Goal: Task Accomplishment & Management: Manage account settings

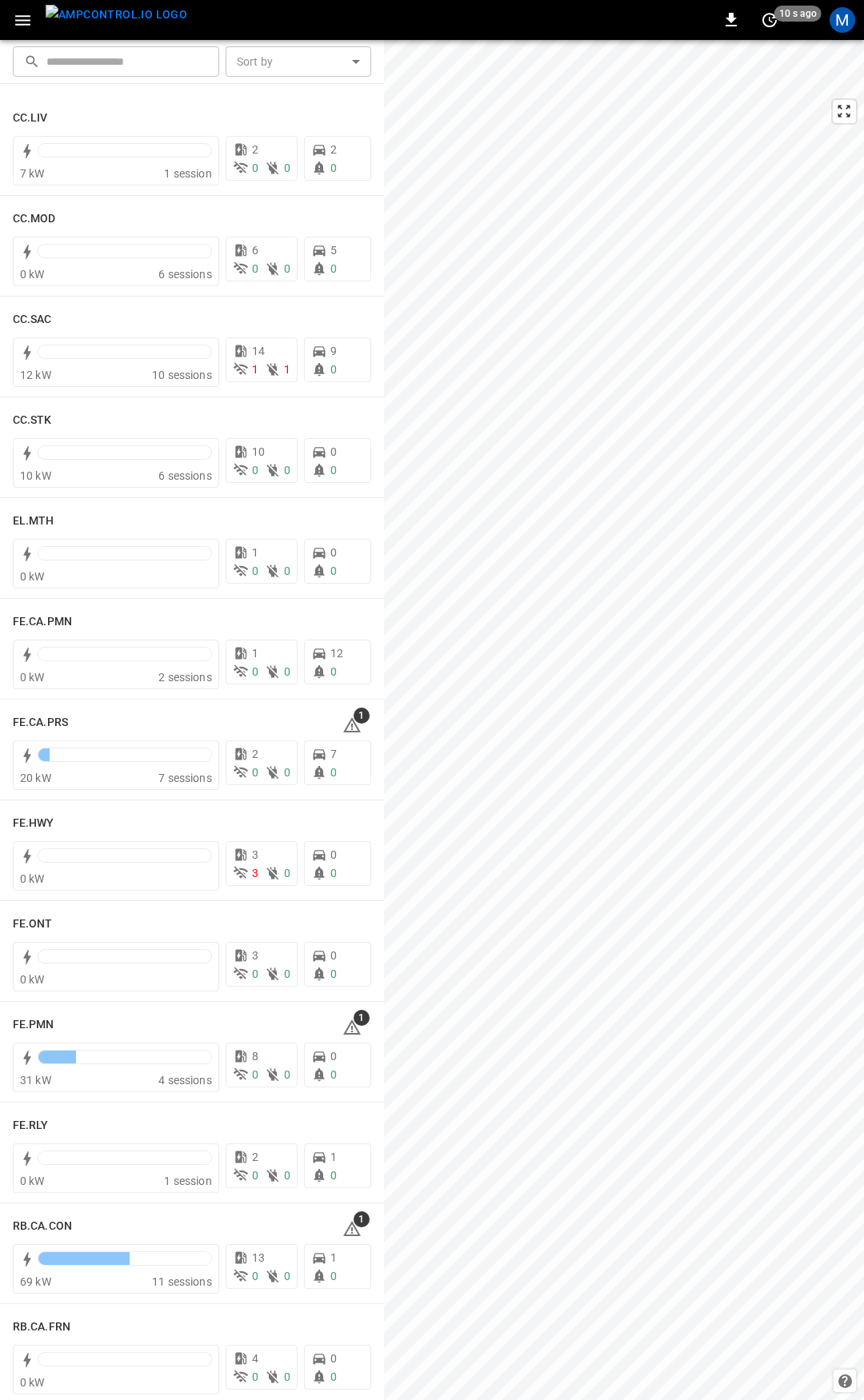
scroll to position [1265, 0]
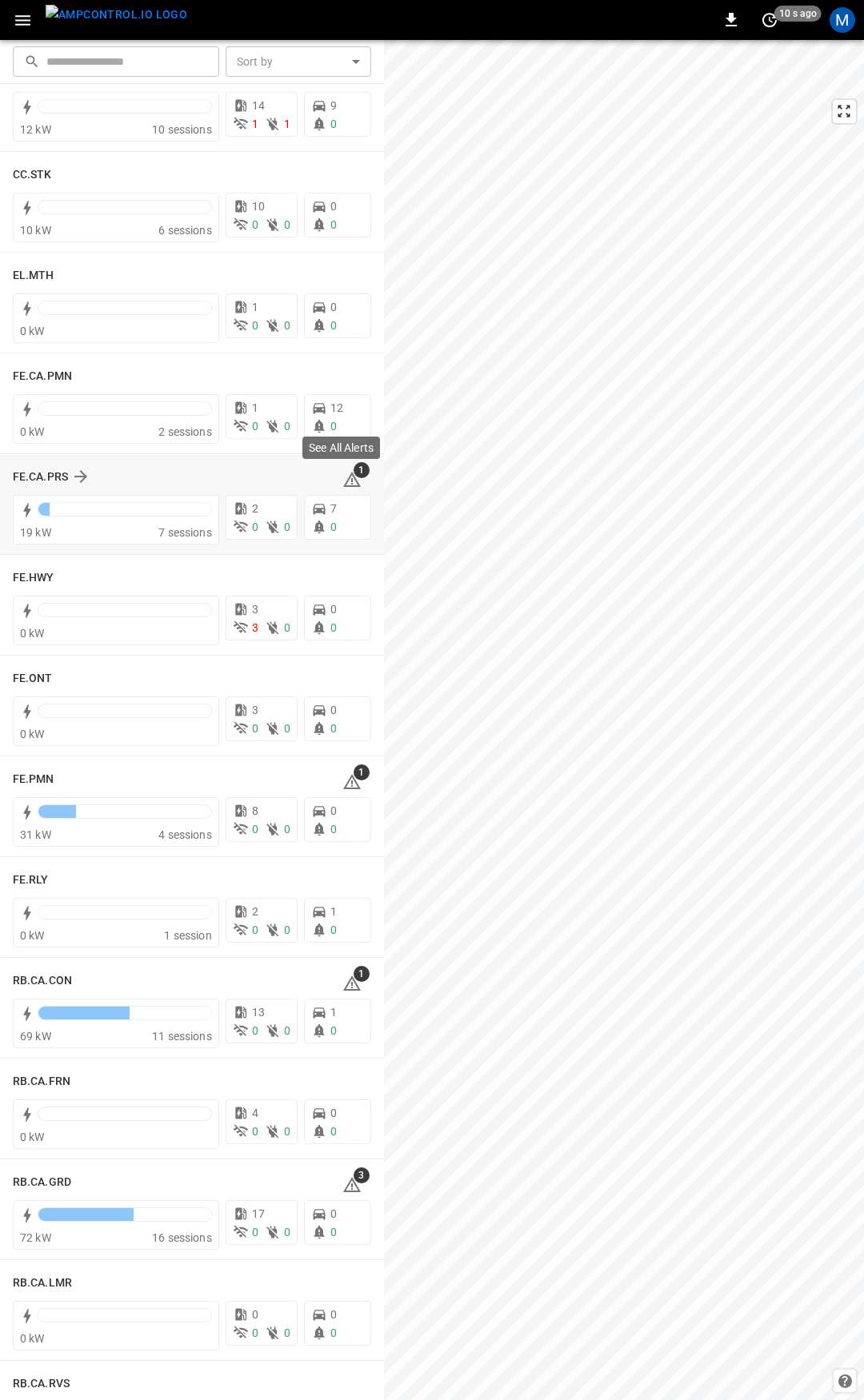
click at [354, 476] on span "1" at bounding box center [361, 470] width 16 height 16
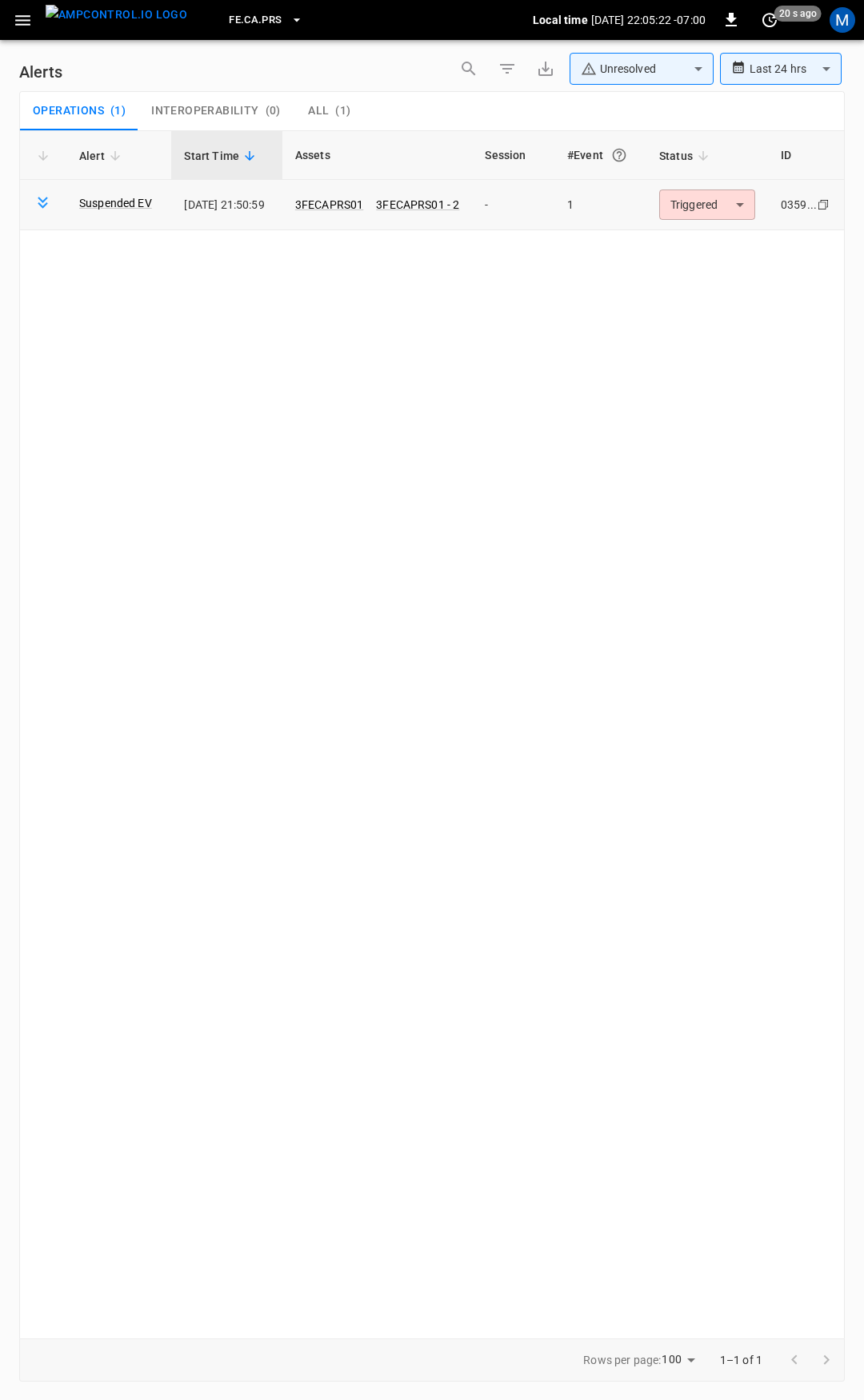
click at [681, 213] on body "**********" at bounding box center [432, 697] width 864 height 1394
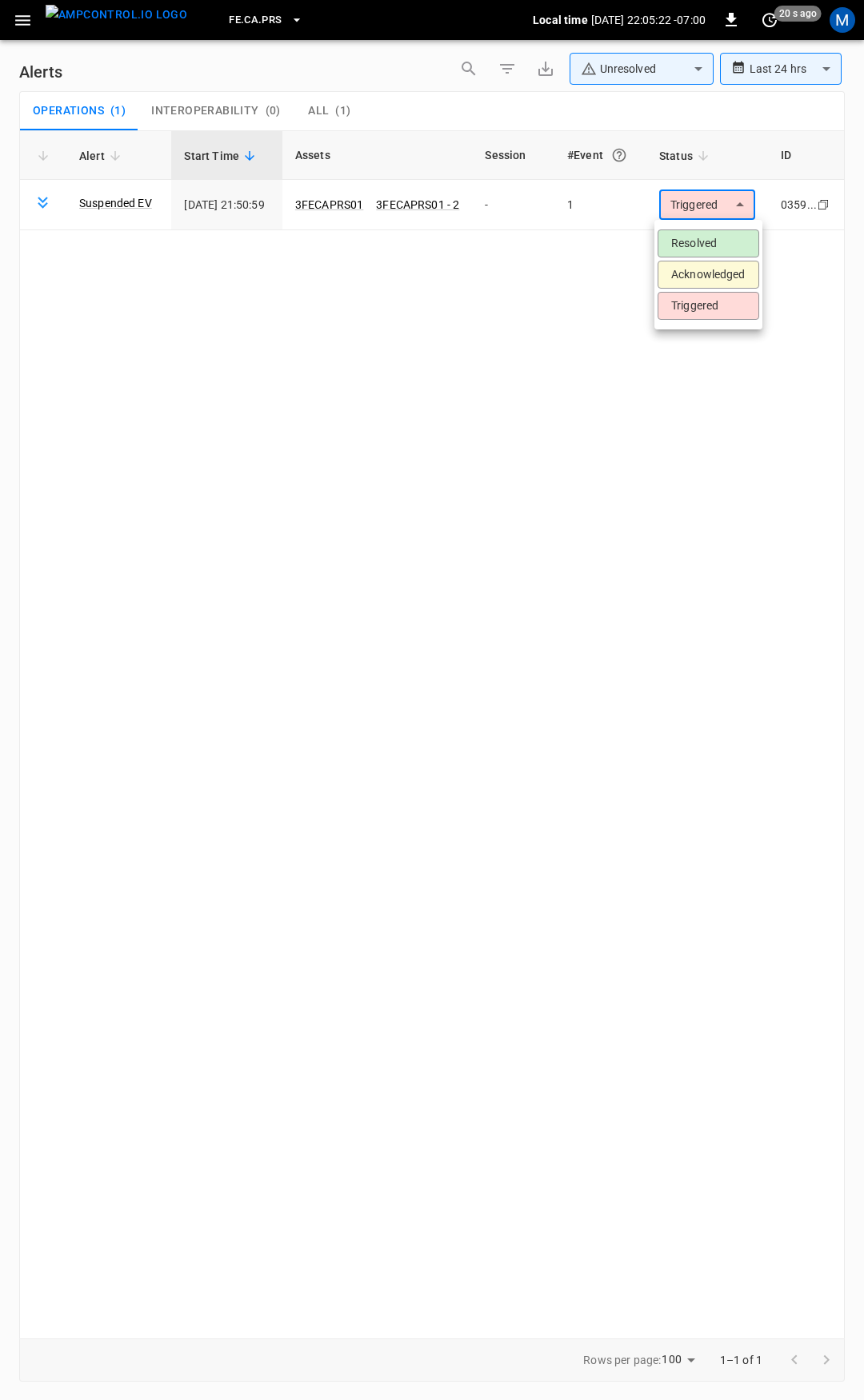
click at [722, 233] on li "Resolved" at bounding box center [708, 244] width 102 height 28
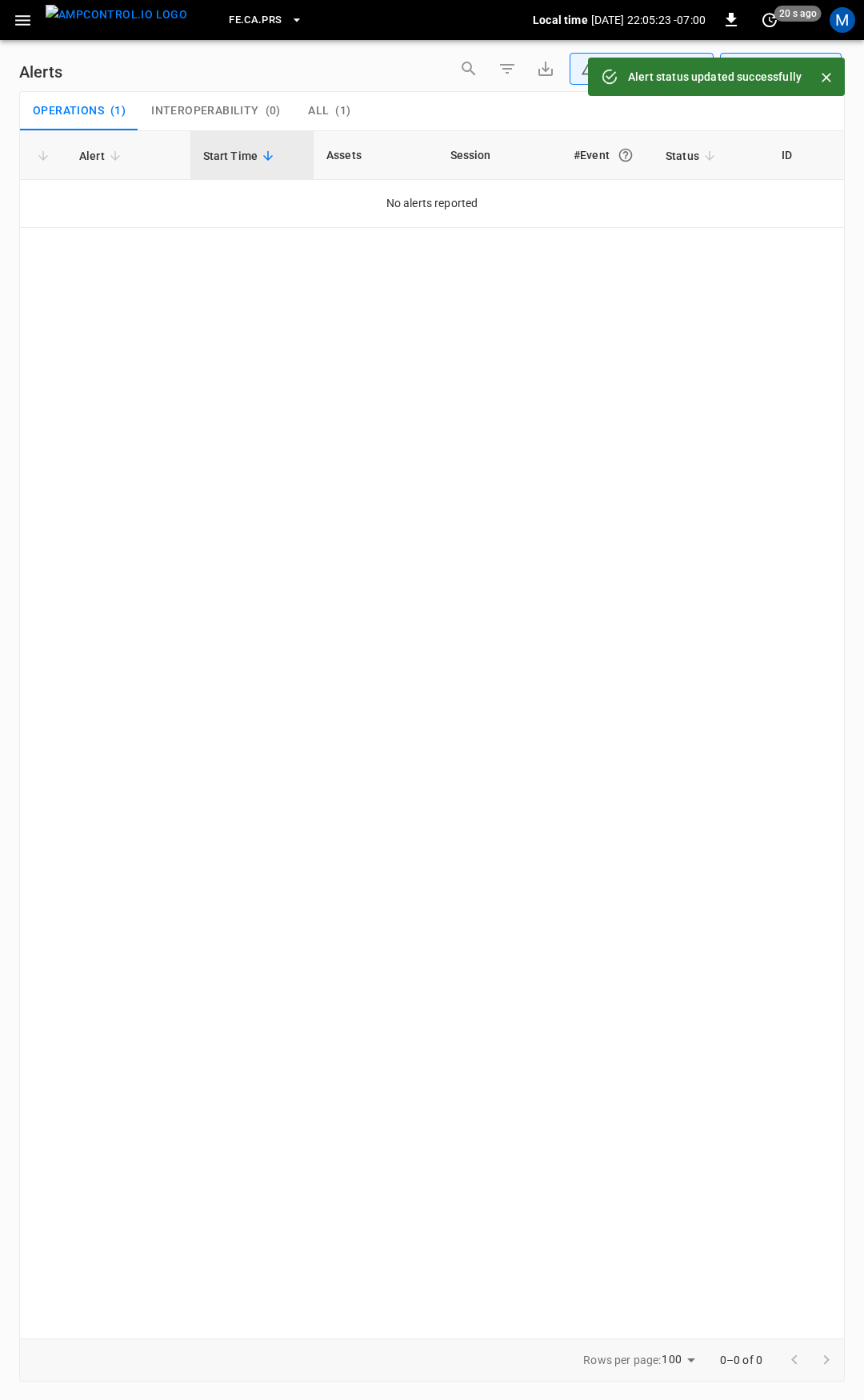
click at [10, 20] on button "button" at bounding box center [23, 20] width 33 height 30
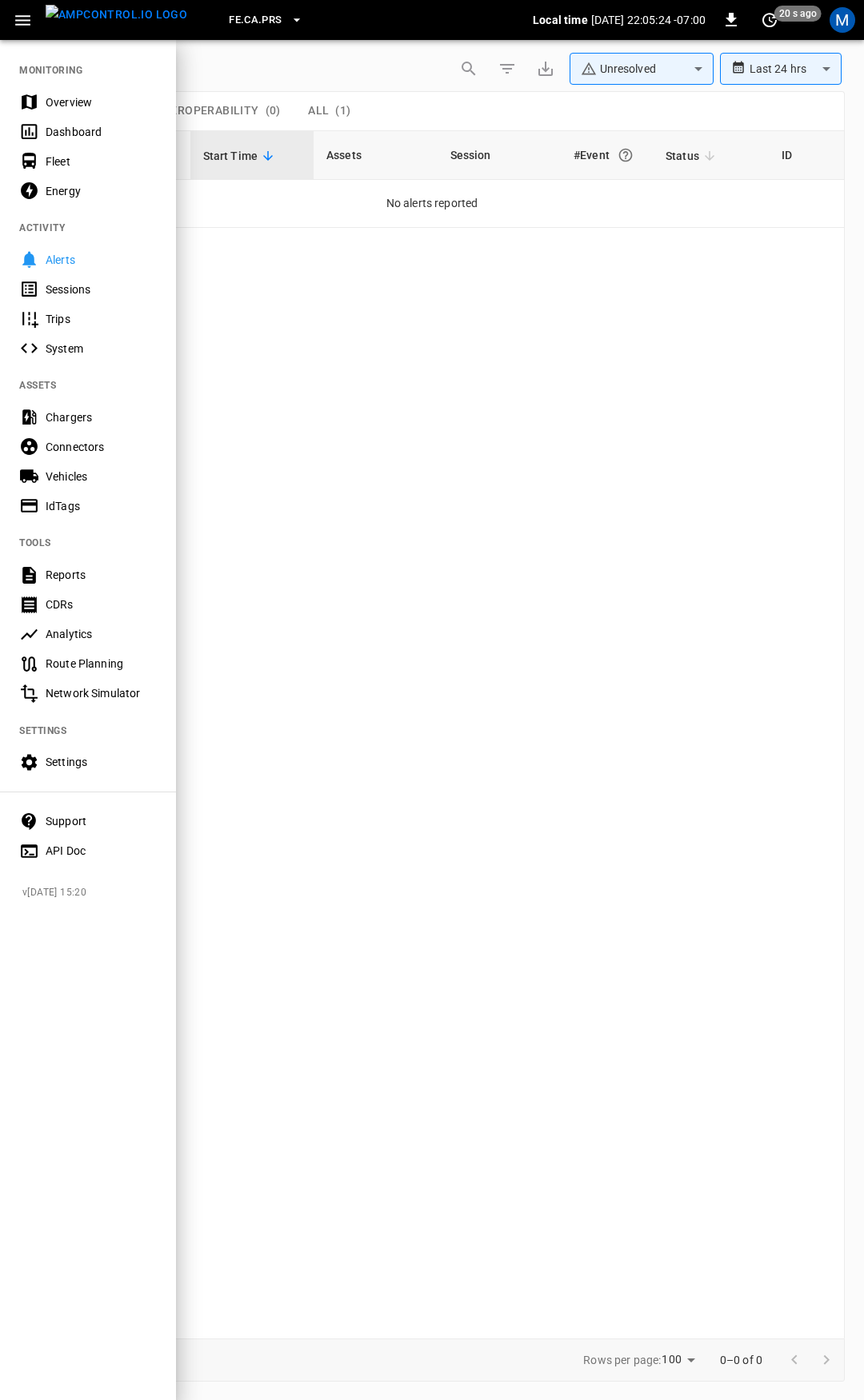
click at [57, 76] on nav "MONITORING Overview Dashboard Fleet Energy ACTIVITY Alerts Sessions Trips Syste…" at bounding box center [88, 456] width 176 height 834
click at [82, 99] on div "Overview" at bounding box center [101, 102] width 111 height 16
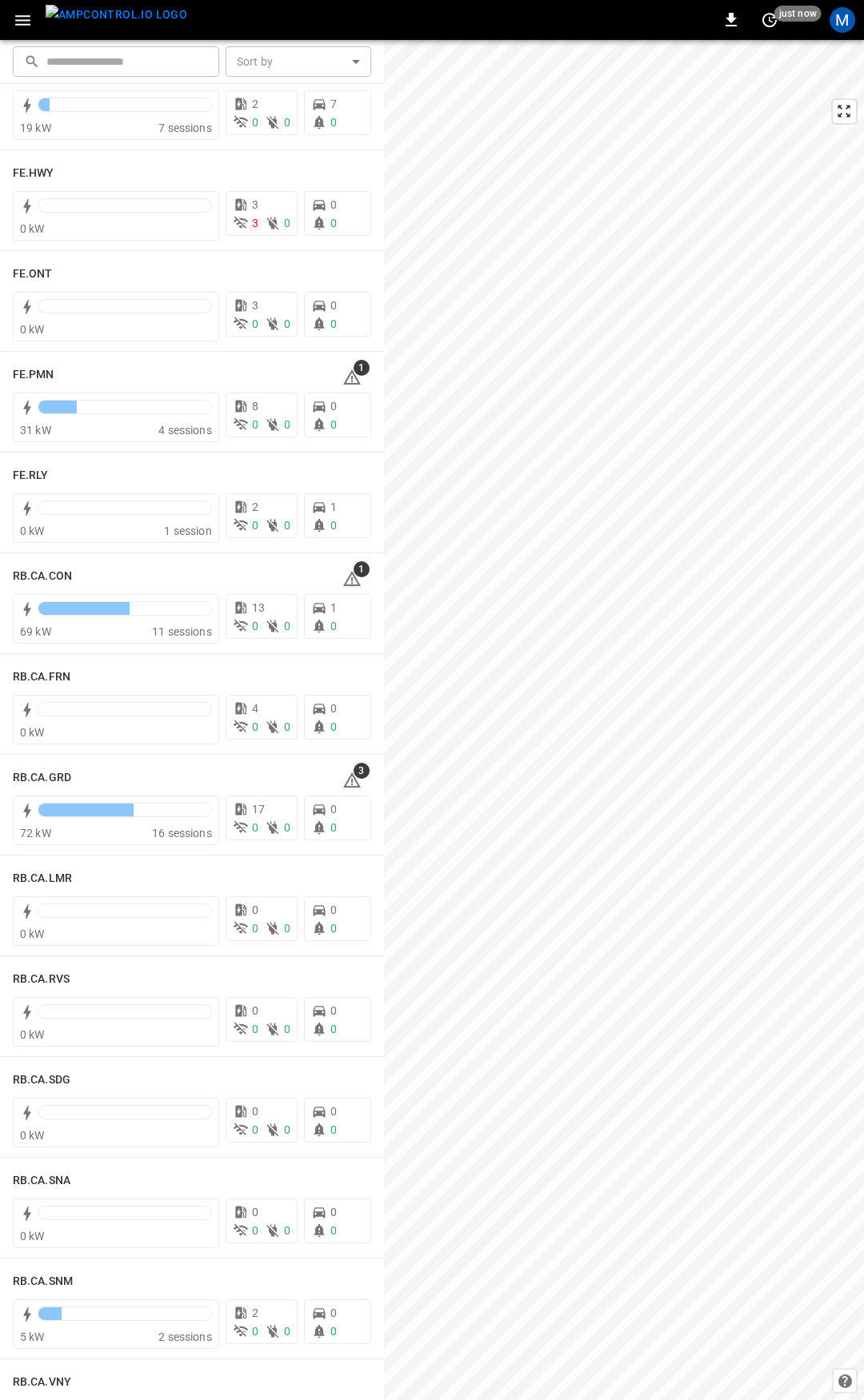
scroll to position [1625, 0]
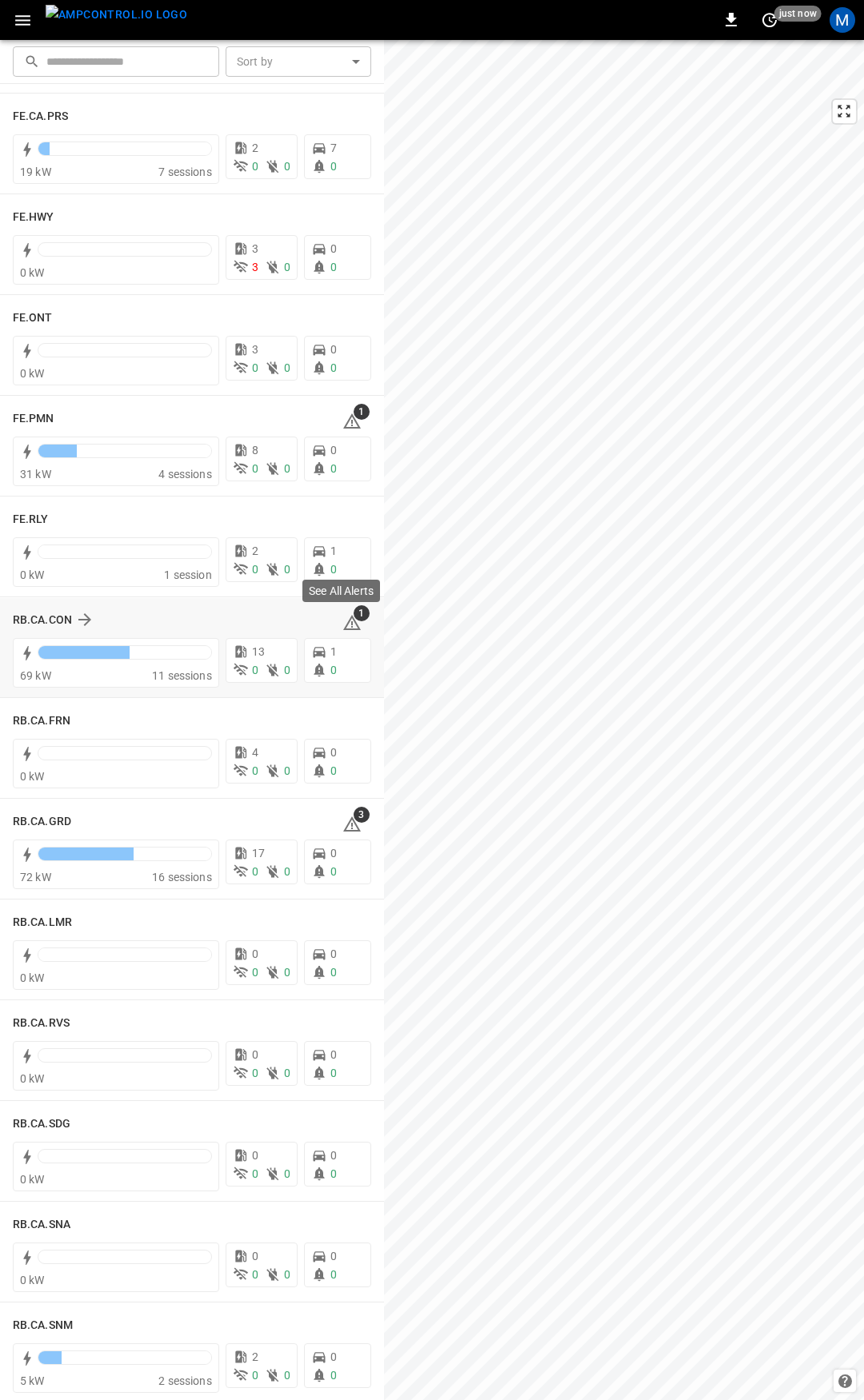
click at [342, 620] on icon at bounding box center [352, 623] width 19 height 19
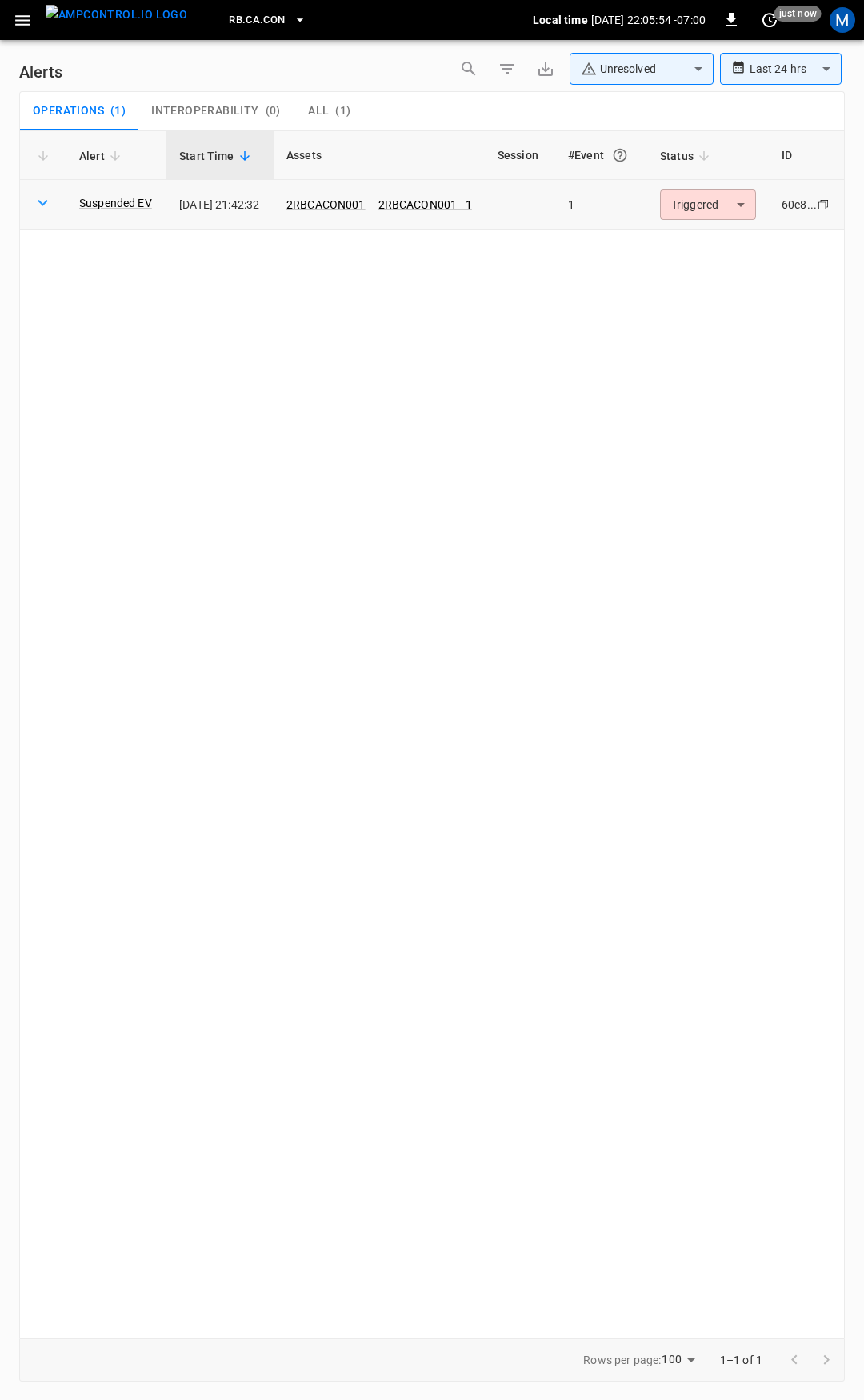
click at [712, 195] on body "**********" at bounding box center [432, 697] width 864 height 1394
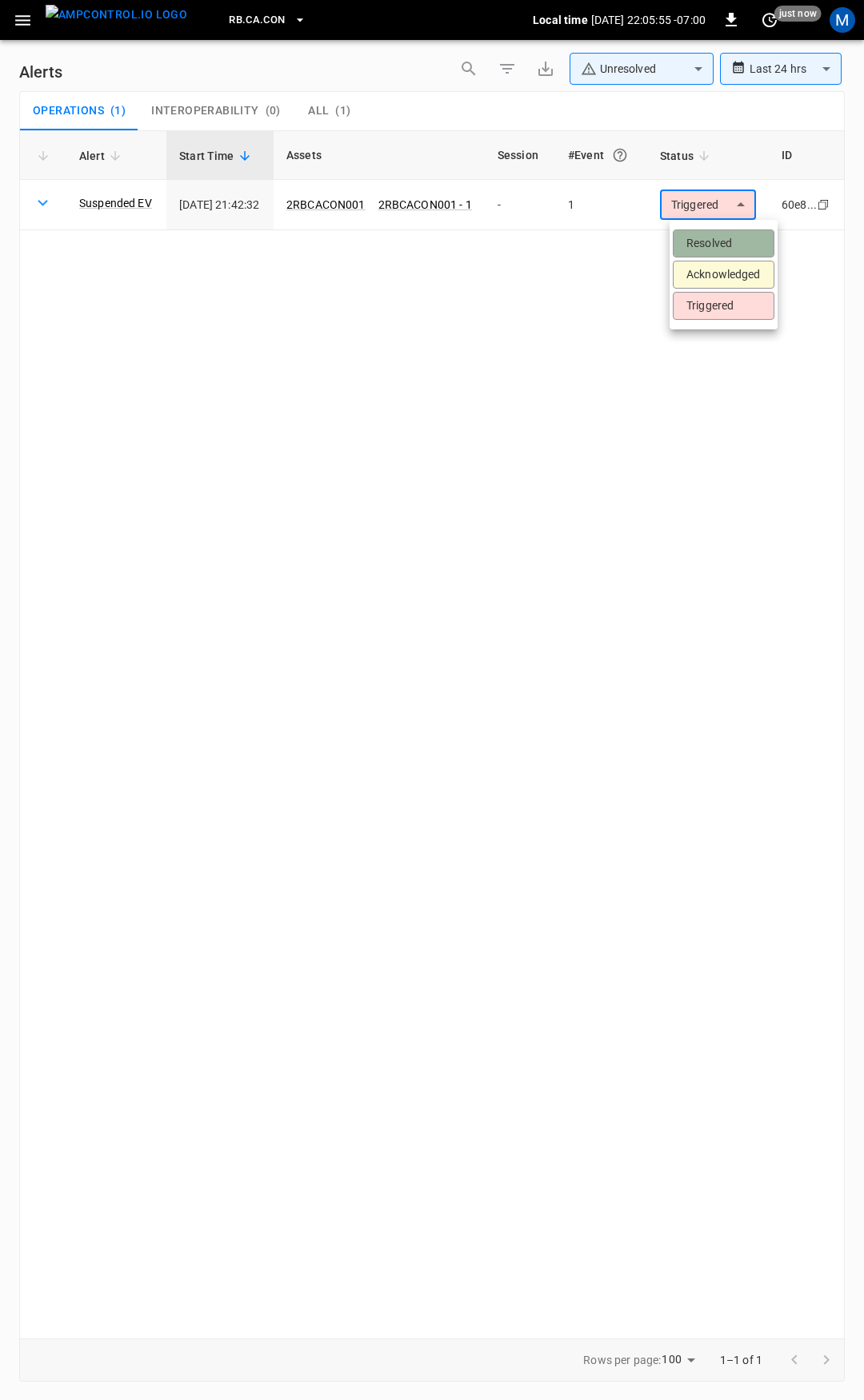
click at [734, 240] on li "Resolved" at bounding box center [724, 244] width 102 height 28
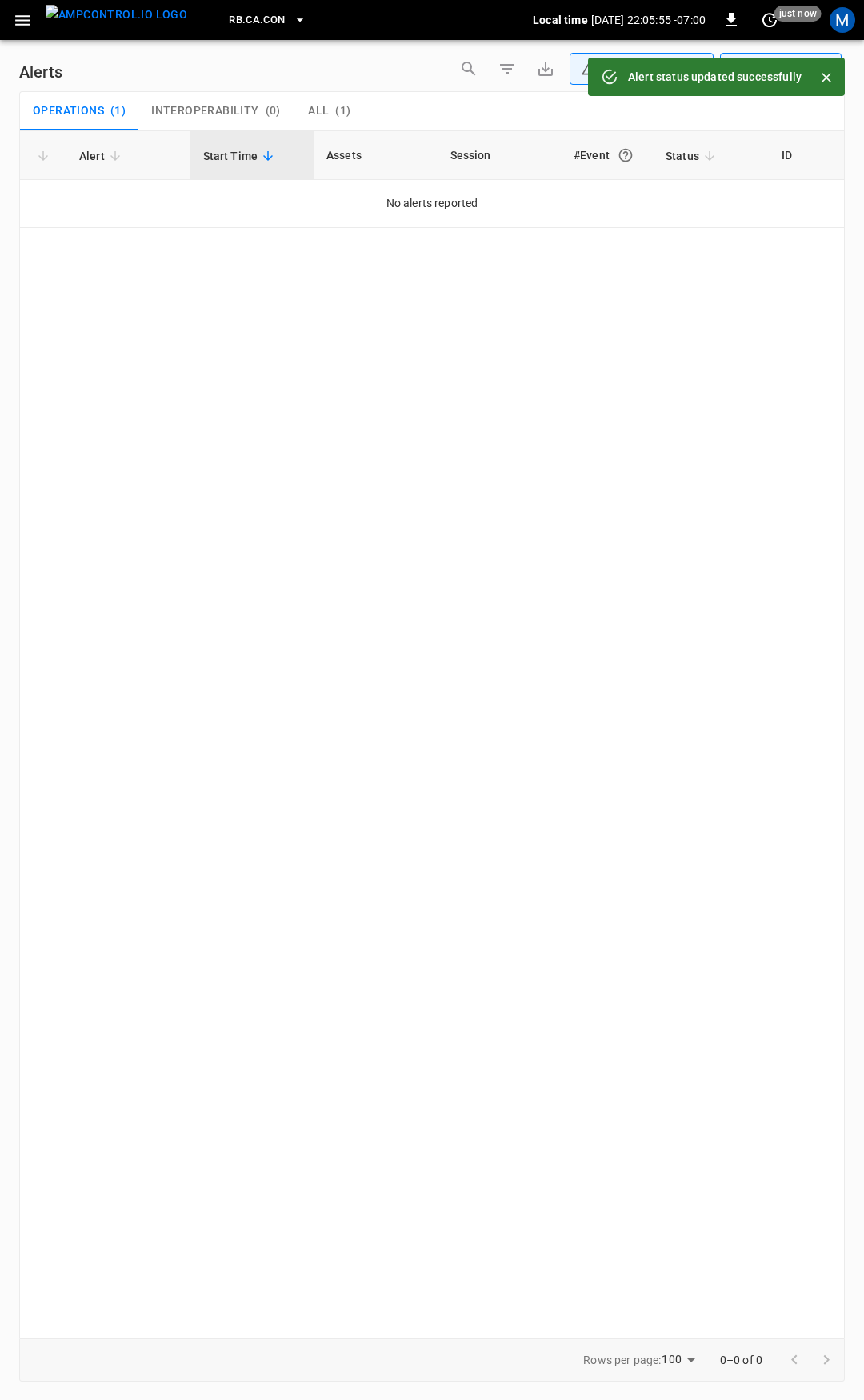
click at [10, 15] on button "button" at bounding box center [23, 20] width 33 height 30
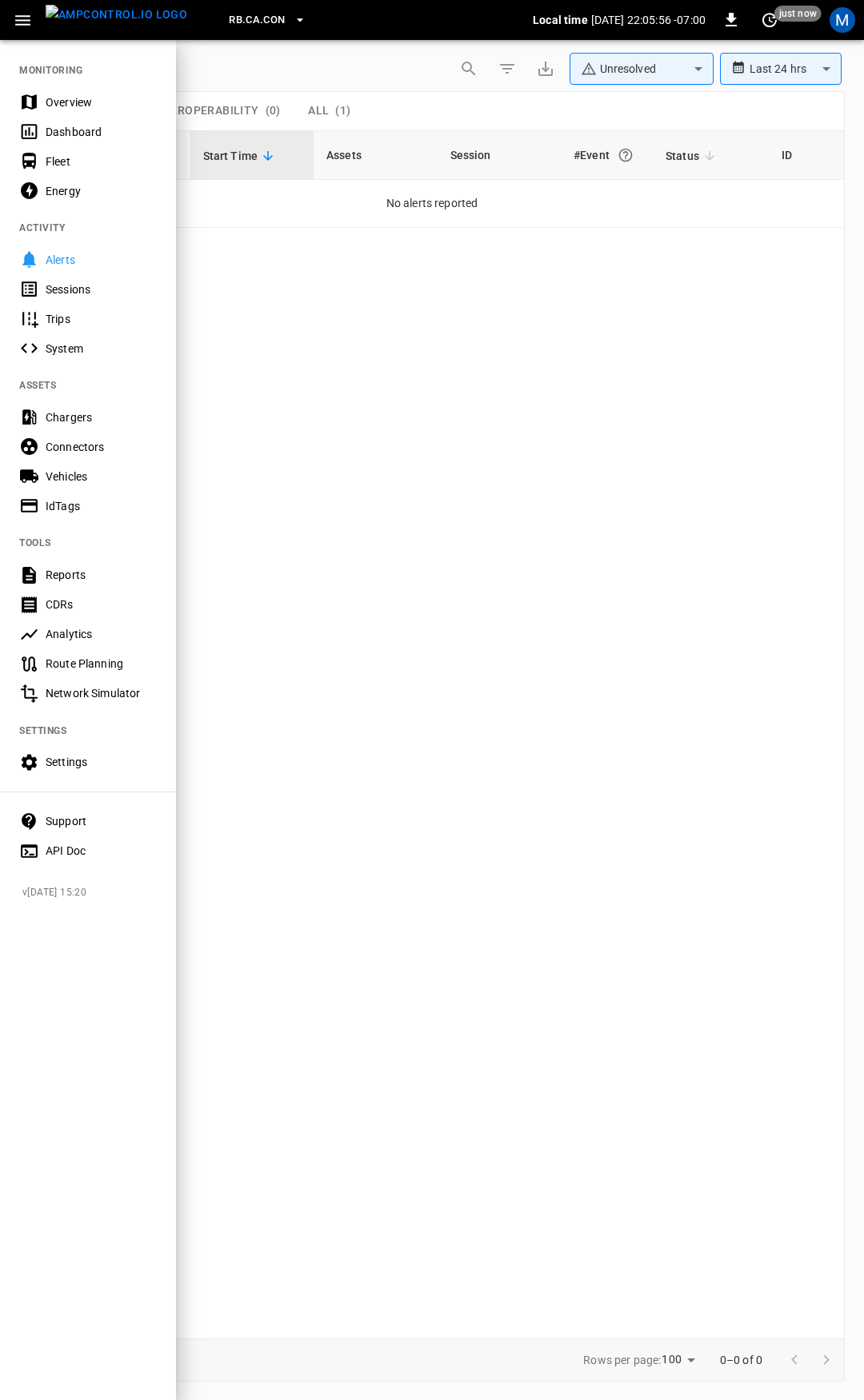
drag, startPoint x: 90, startPoint y: 109, endPoint x: 151, endPoint y: 145, distance: 70.8
click at [90, 109] on div "Overview" at bounding box center [101, 102] width 111 height 16
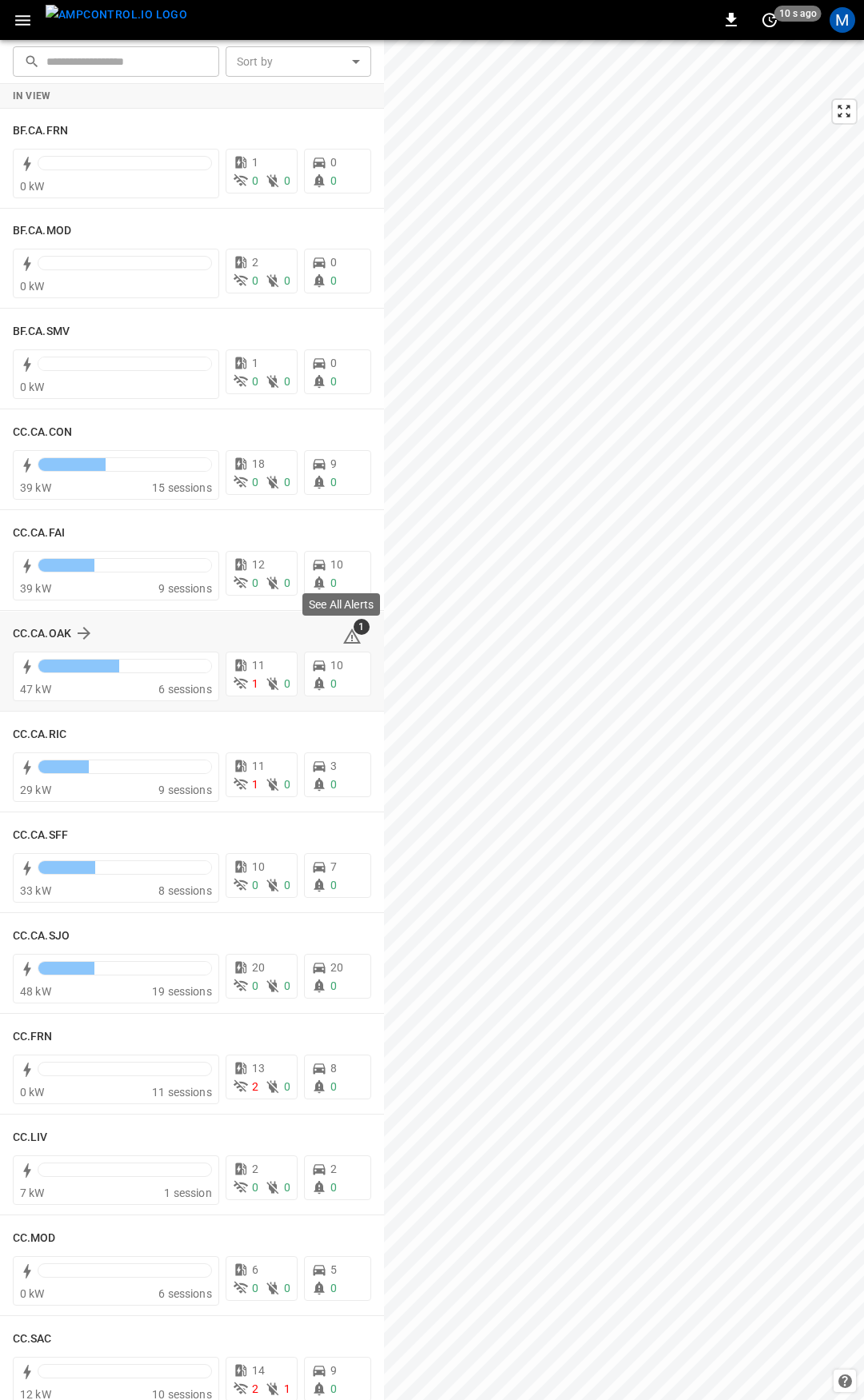
click at [354, 631] on span "1" at bounding box center [361, 627] width 16 height 16
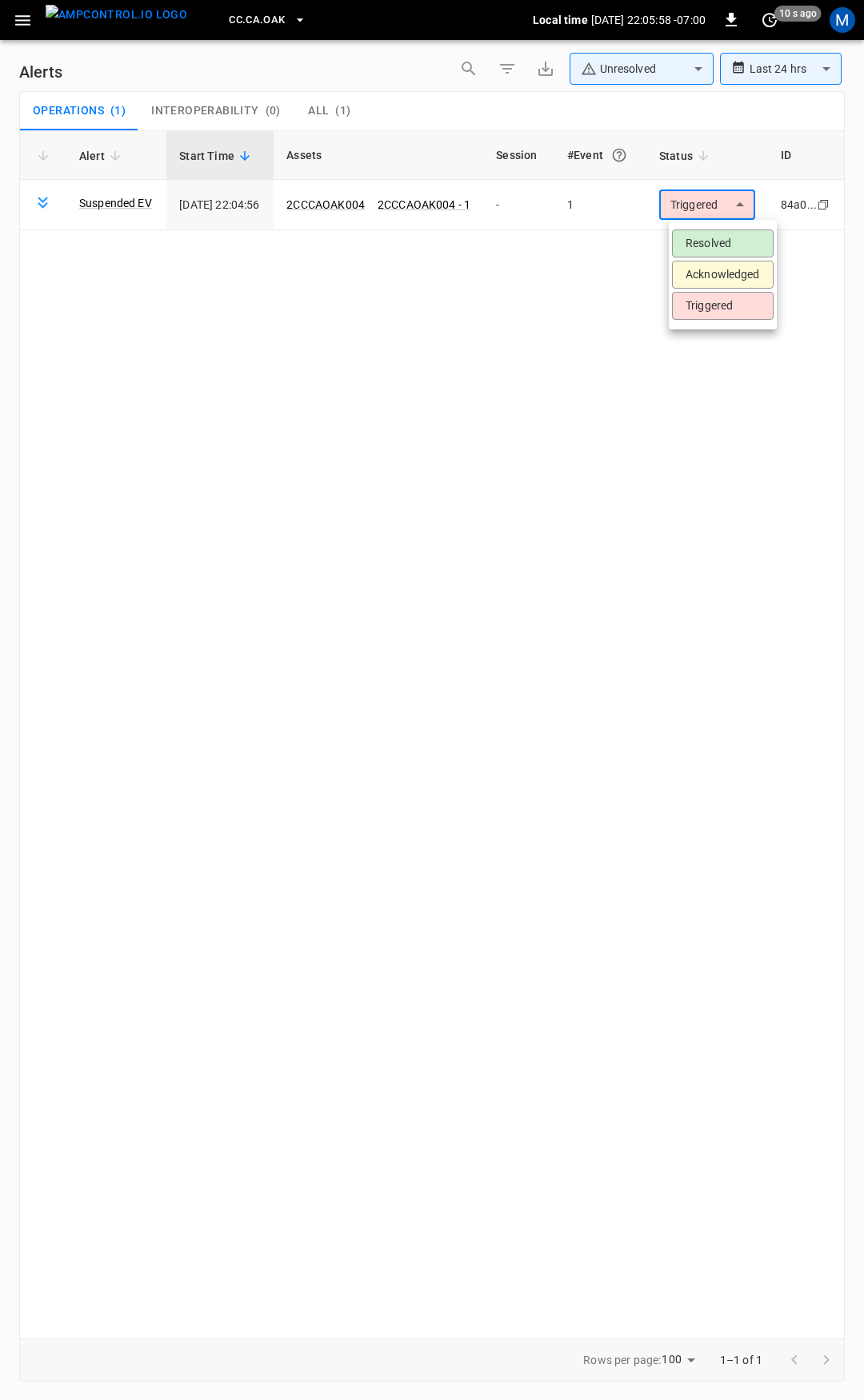
drag, startPoint x: 739, startPoint y: 198, endPoint x: 735, endPoint y: 231, distance: 33.2
click at [739, 199] on body "**********" at bounding box center [432, 697] width 864 height 1394
drag, startPoint x: 733, startPoint y: 242, endPoint x: 673, endPoint y: 229, distance: 61.4
click at [732, 242] on li "Resolved" at bounding box center [723, 244] width 102 height 28
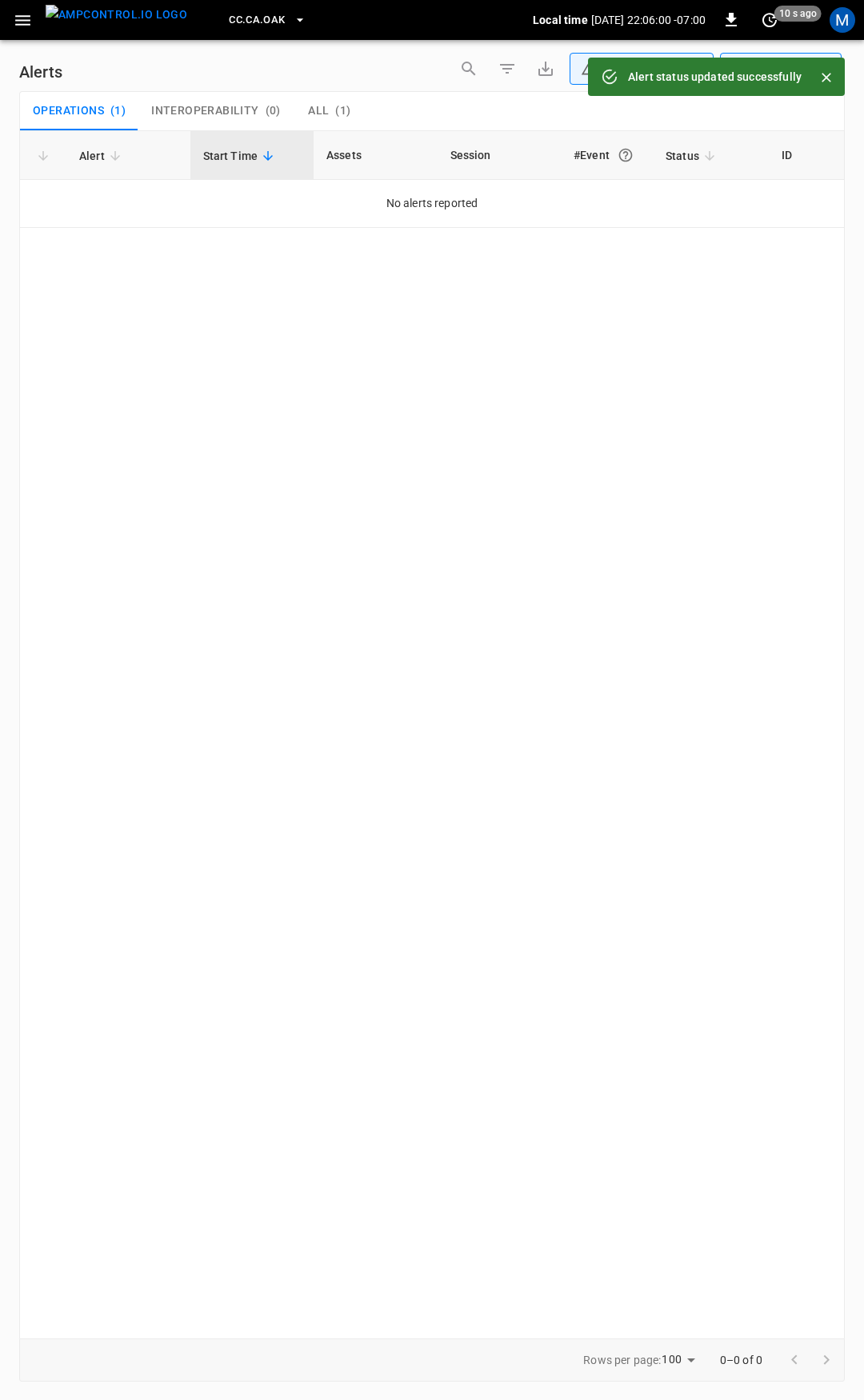
click at [29, 11] on icon "button" at bounding box center [23, 20] width 20 height 20
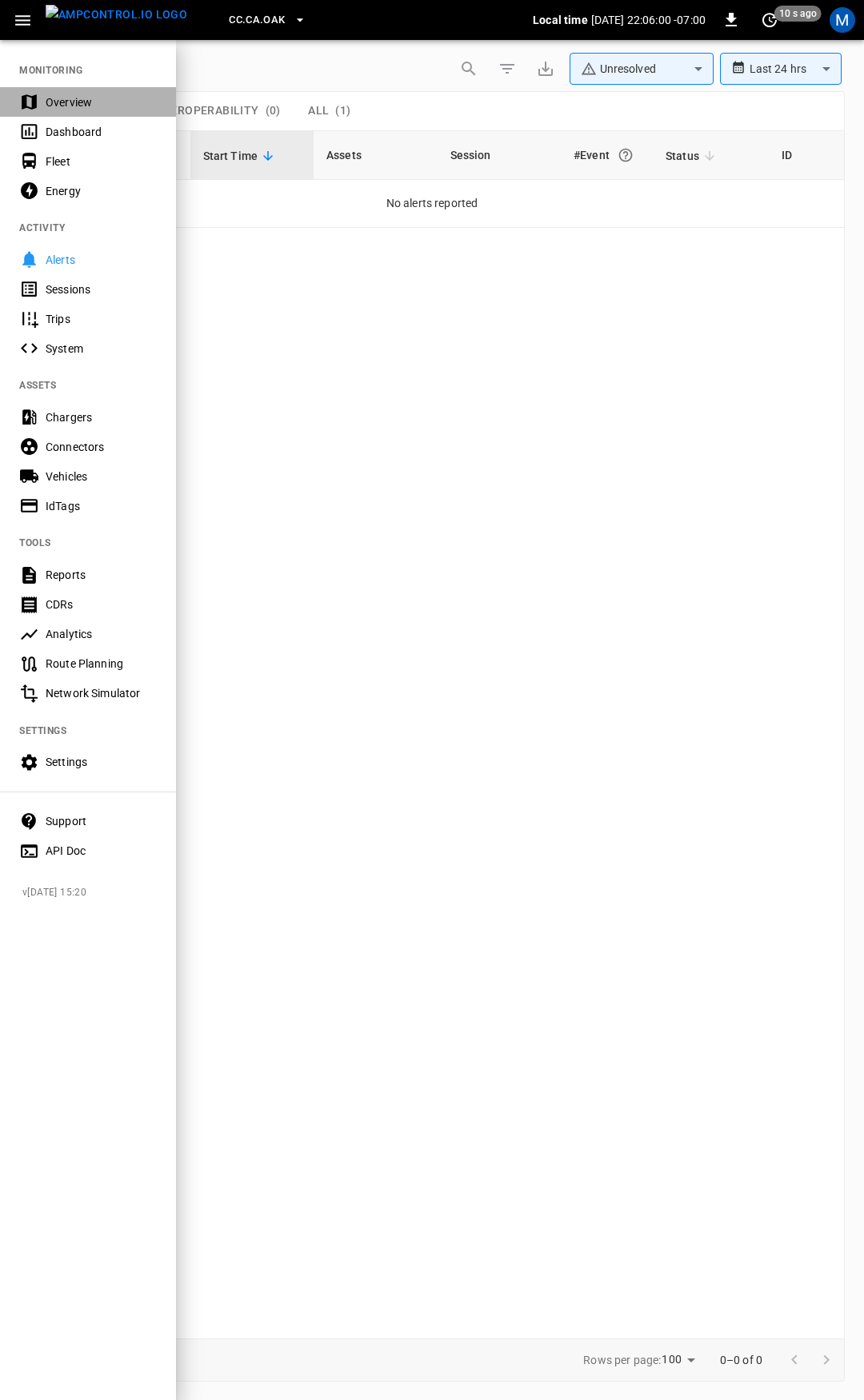
click at [78, 97] on div "Overview" at bounding box center [101, 102] width 111 height 16
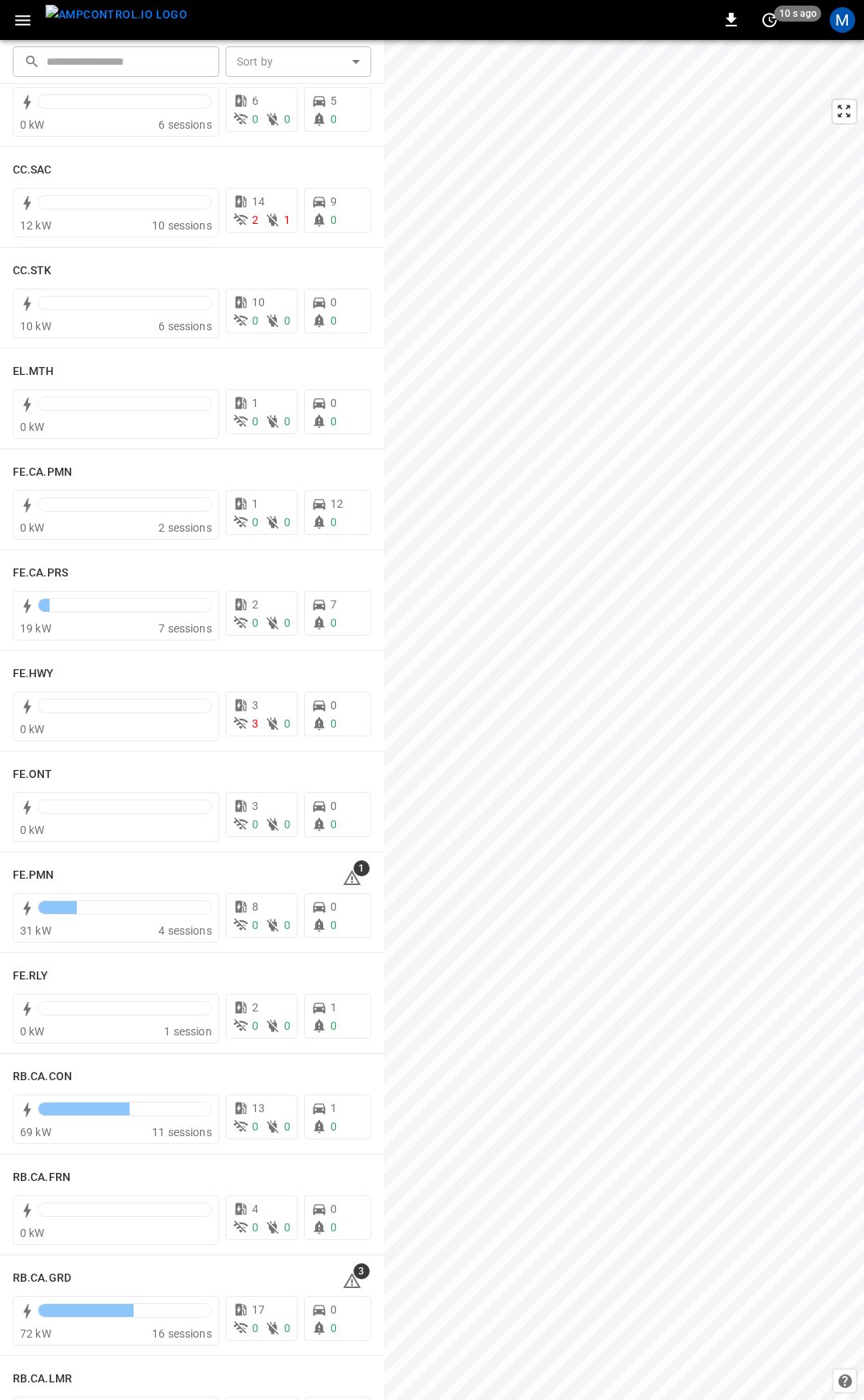
scroll to position [1228, 0]
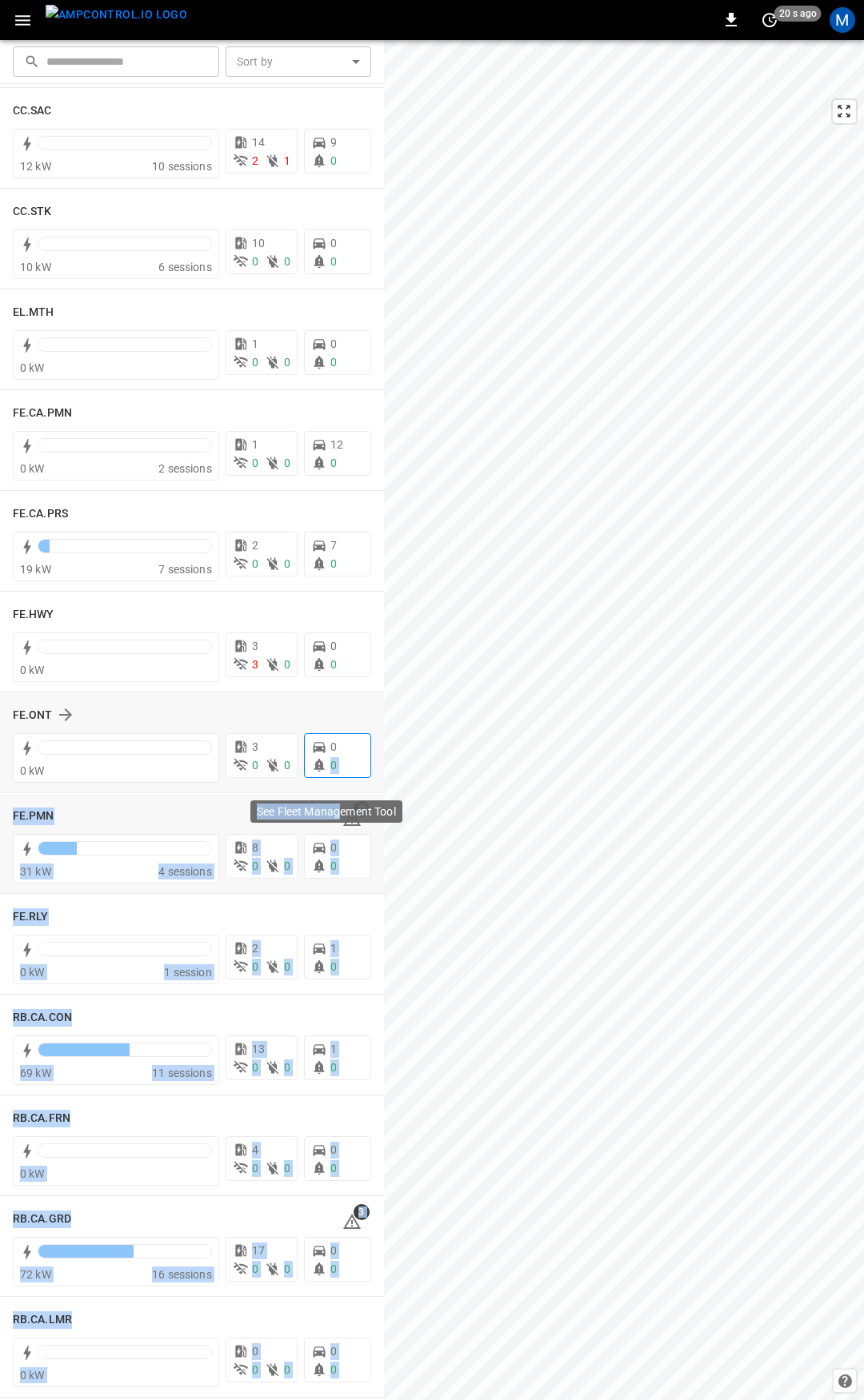
drag, startPoint x: 343, startPoint y: 823, endPoint x: 345, endPoint y: 734, distance: 89.0
click at [345, 734] on body "0 20 s ago M ​ ​ Sort by ​ Sort by CC.FRN 0 kW 11 sessions 13 2 0 8 0 CC.LIV 7 …" at bounding box center [432, 700] width 864 height 1400
click at [354, 815] on span "1" at bounding box center [361, 808] width 16 height 16
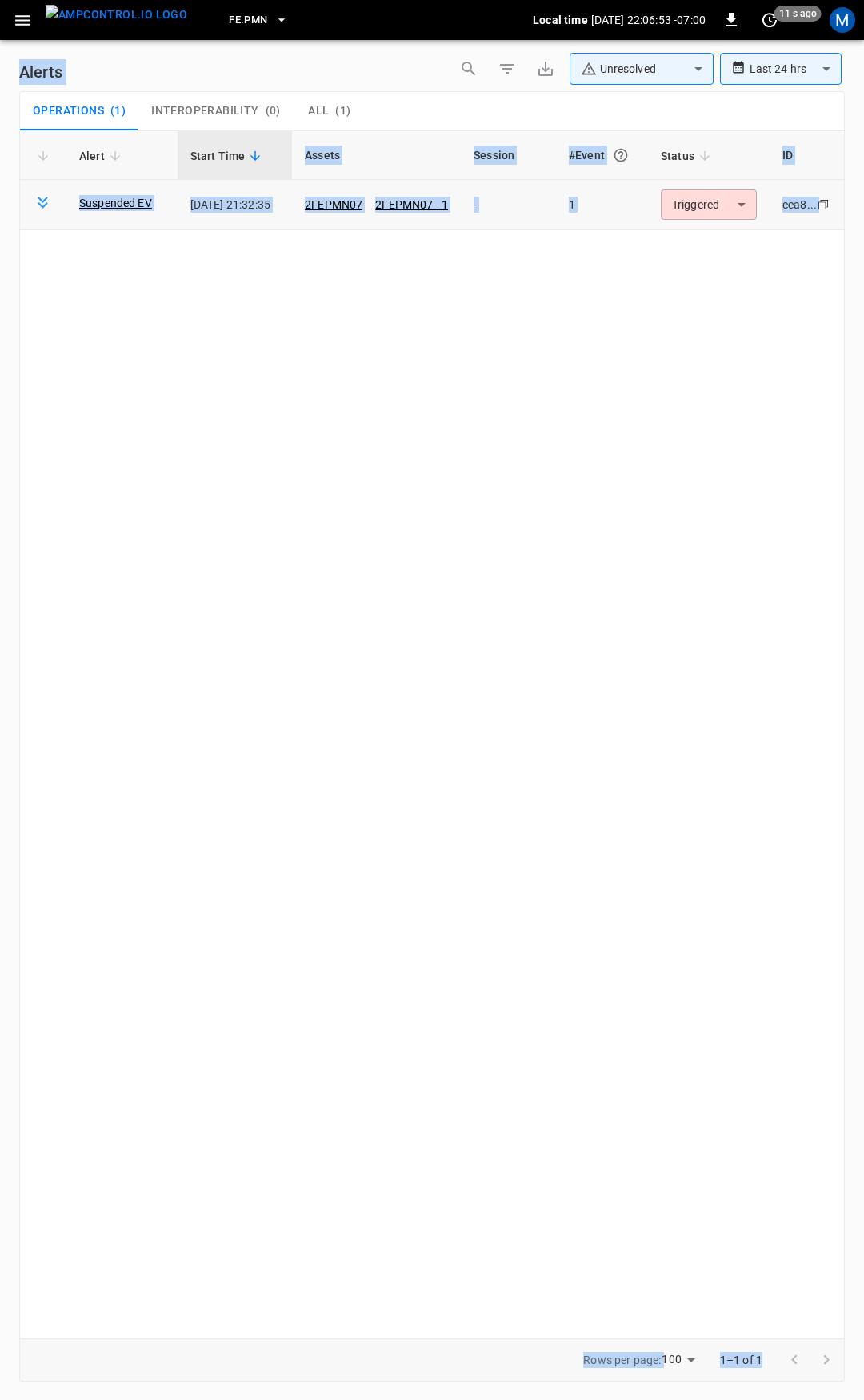
click at [721, 211] on body "**********" at bounding box center [432, 697] width 864 height 1394
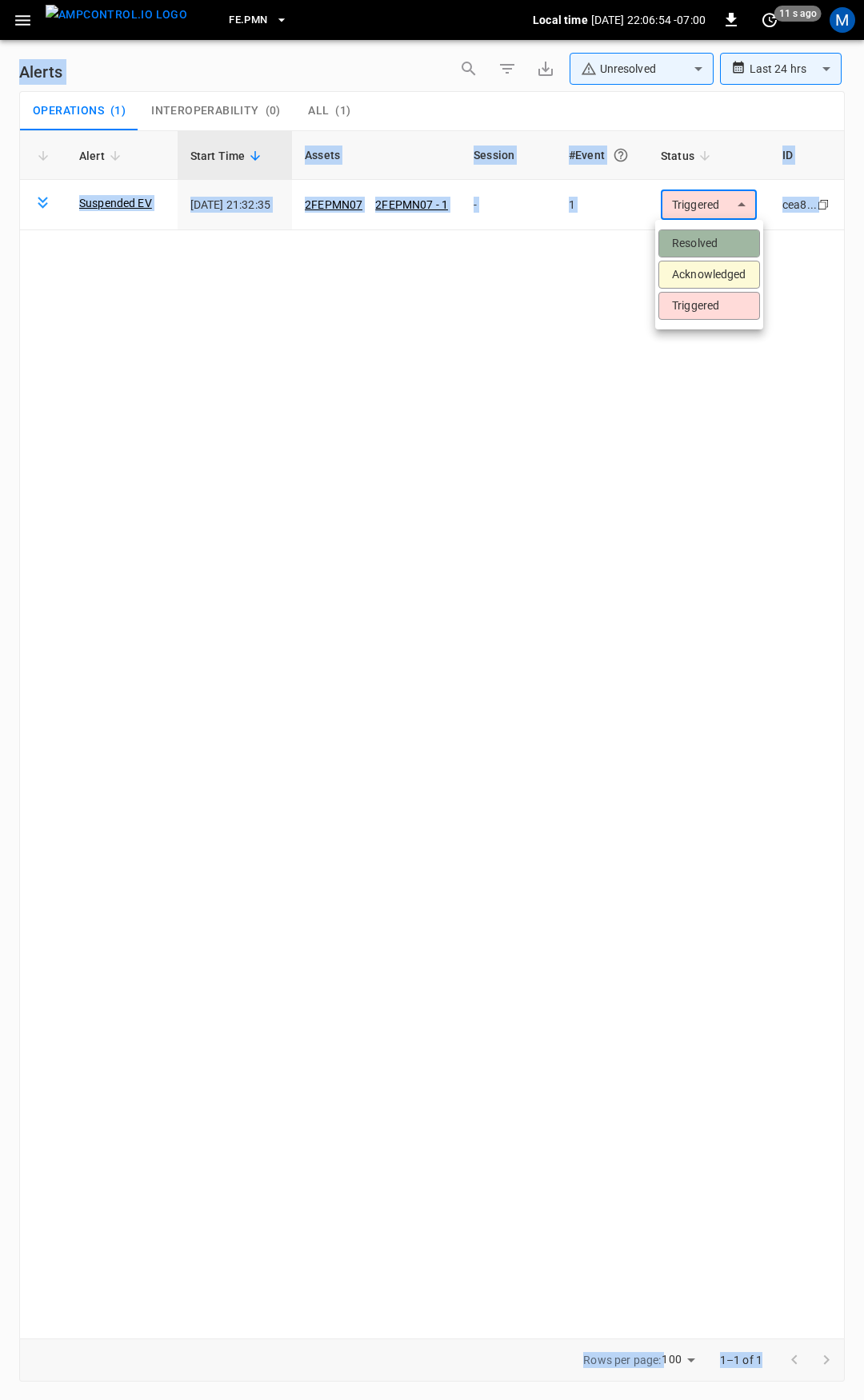
click at [708, 238] on li "Resolved" at bounding box center [709, 244] width 102 height 28
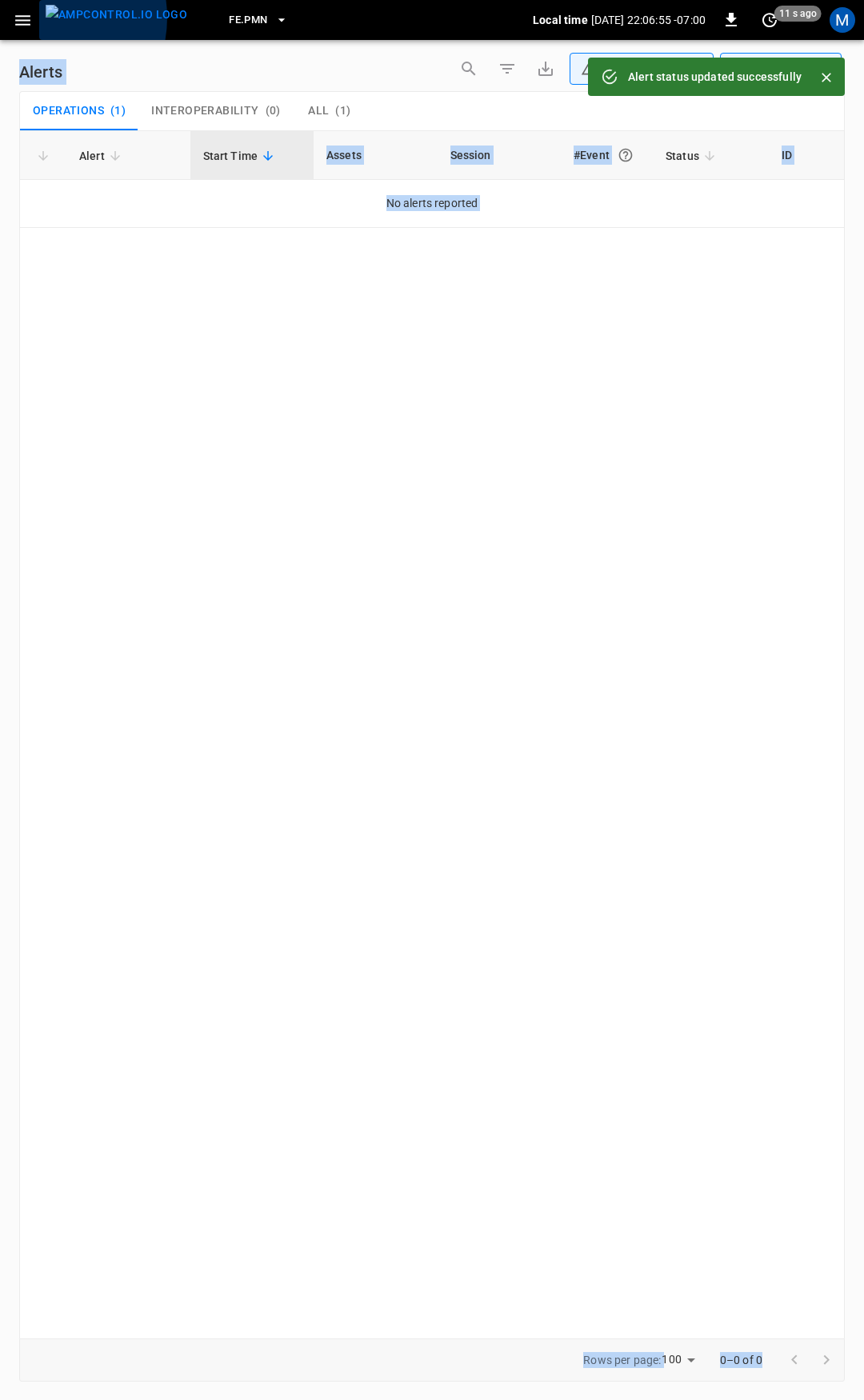
click at [42, 20] on button "menu" at bounding box center [115, 19] width 154 height 40
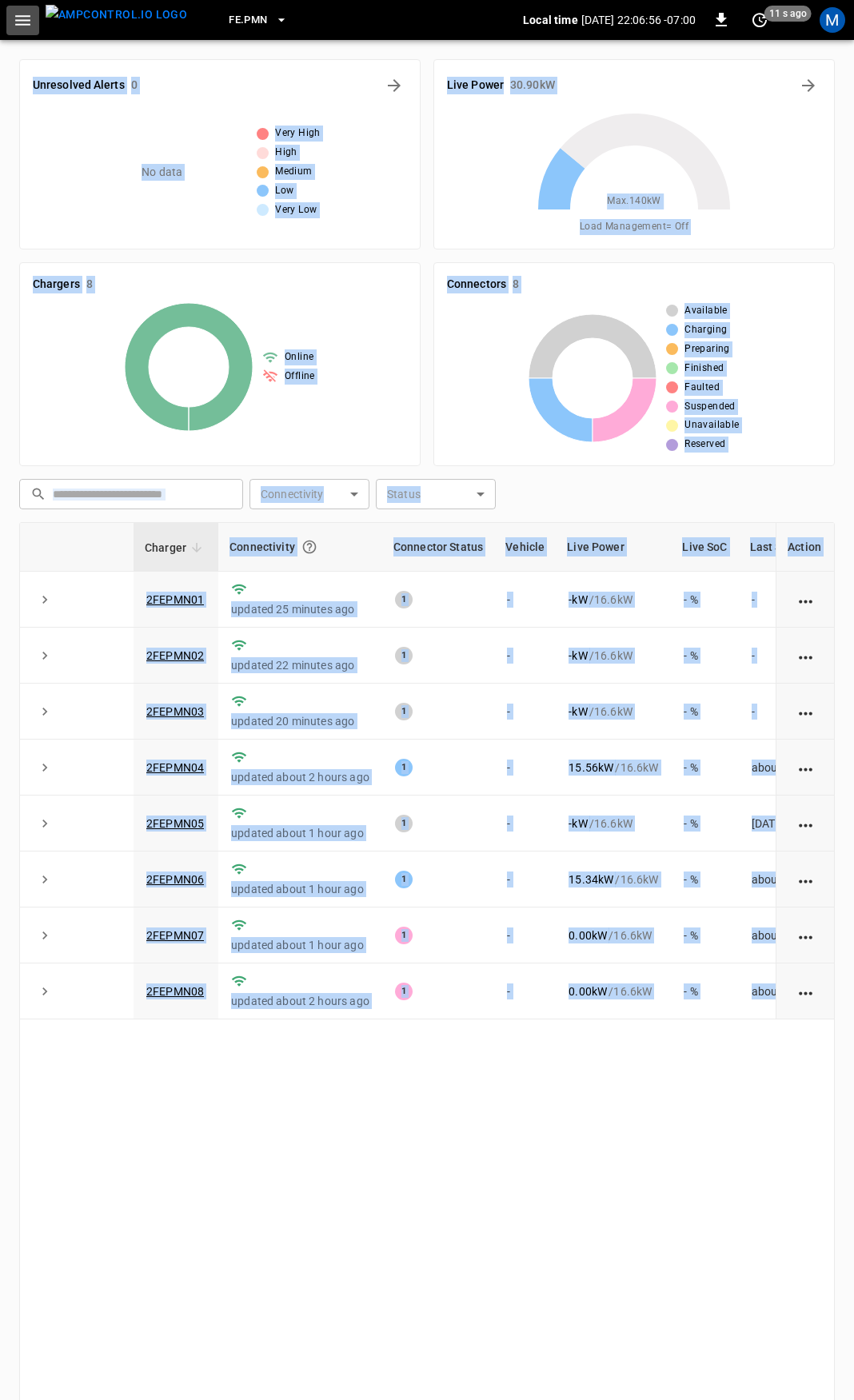
click at [16, 14] on icon "button" at bounding box center [23, 20] width 20 height 20
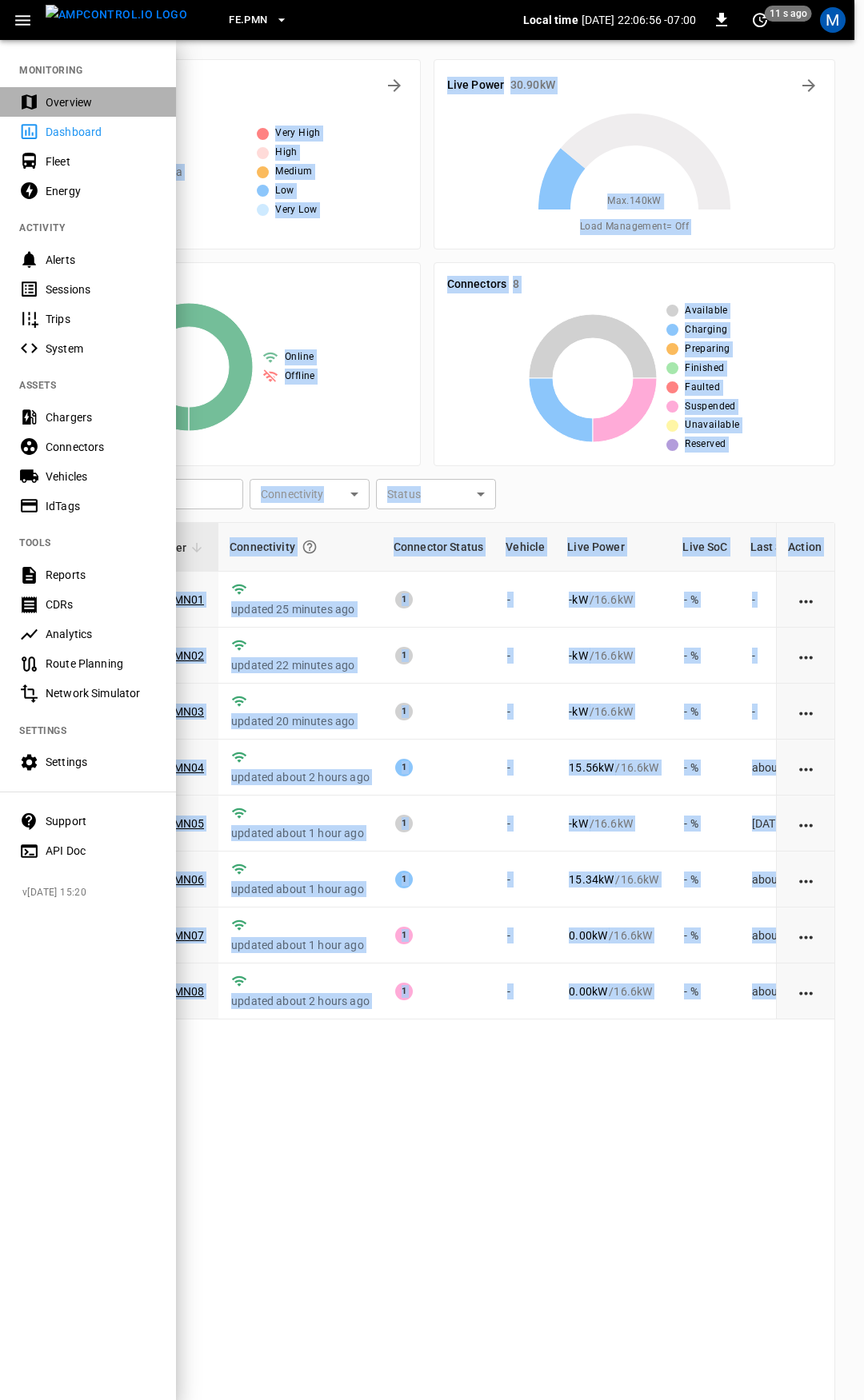
click at [69, 102] on div "Overview" at bounding box center [101, 102] width 111 height 16
